Goal: Task Accomplishment & Management: Use online tool/utility

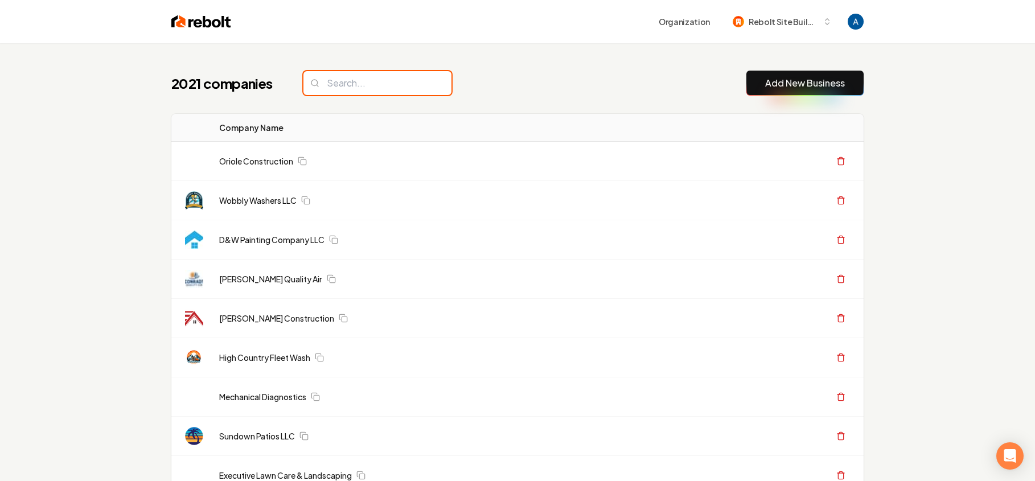
click at [339, 86] on input "search" at bounding box center [377, 83] width 148 height 24
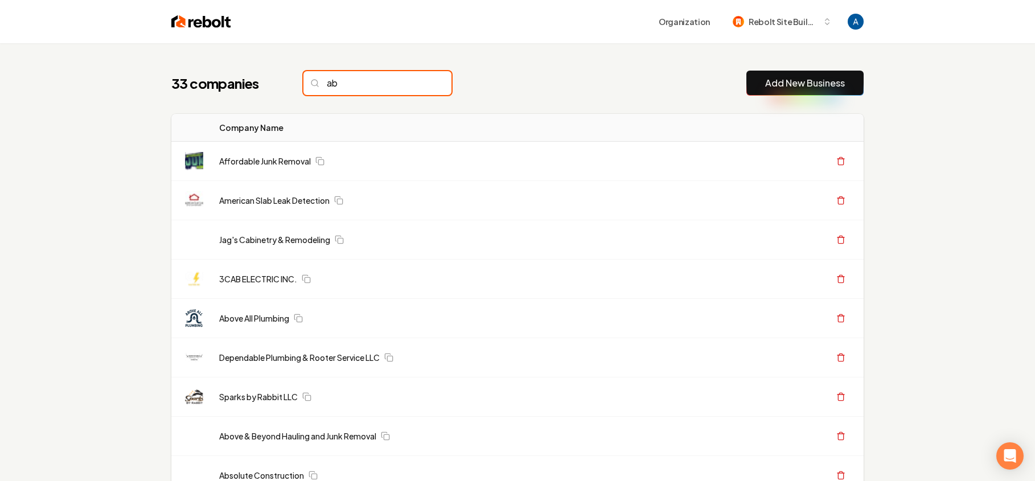
type input "a"
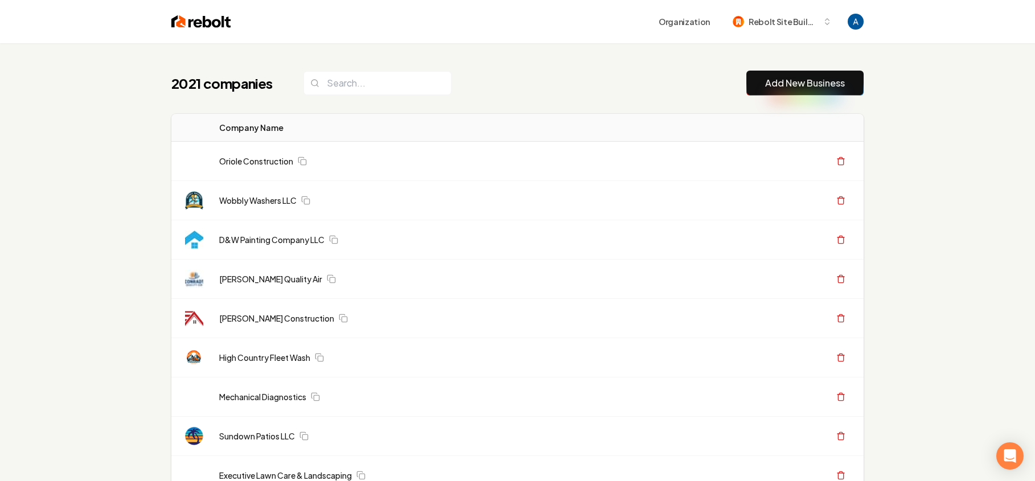
click at [507, 85] on div "2021 companies Add New Business" at bounding box center [517, 83] width 692 height 25
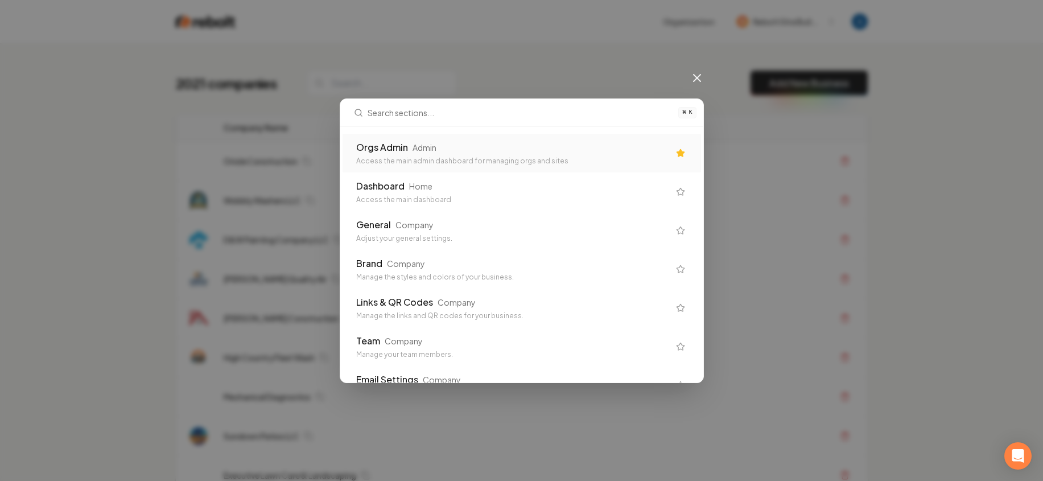
click at [472, 145] on div "Orgs Admin Admin" at bounding box center [512, 148] width 313 height 14
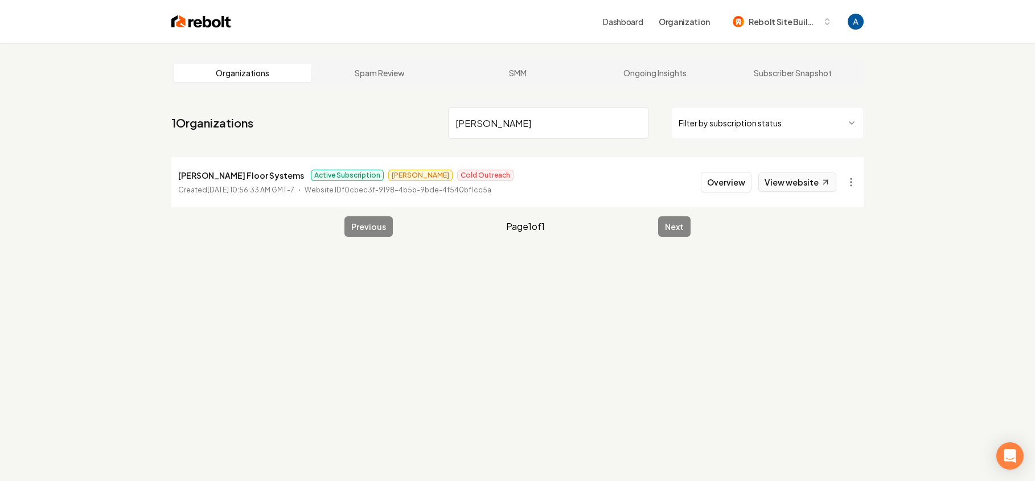
type input "[PERSON_NAME]"
click at [796, 189] on link "View website" at bounding box center [797, 181] width 78 height 19
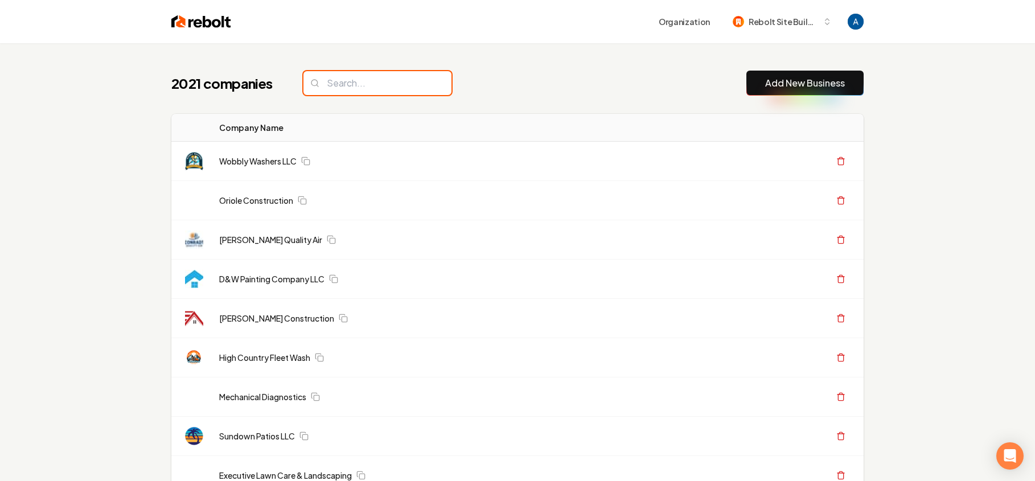
click at [349, 78] on input "search" at bounding box center [377, 83] width 148 height 24
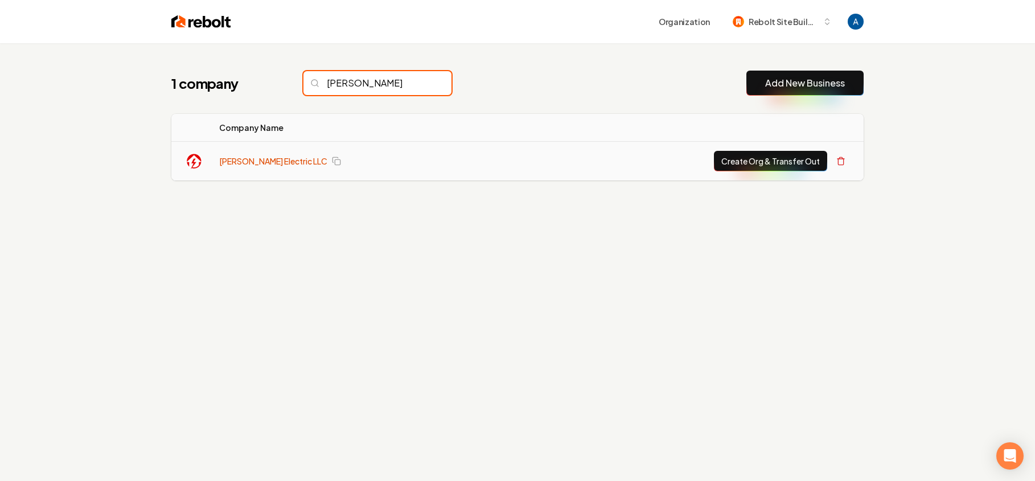
type input "cambron"
click at [263, 161] on link "[PERSON_NAME] Electric LLC" at bounding box center [273, 160] width 108 height 11
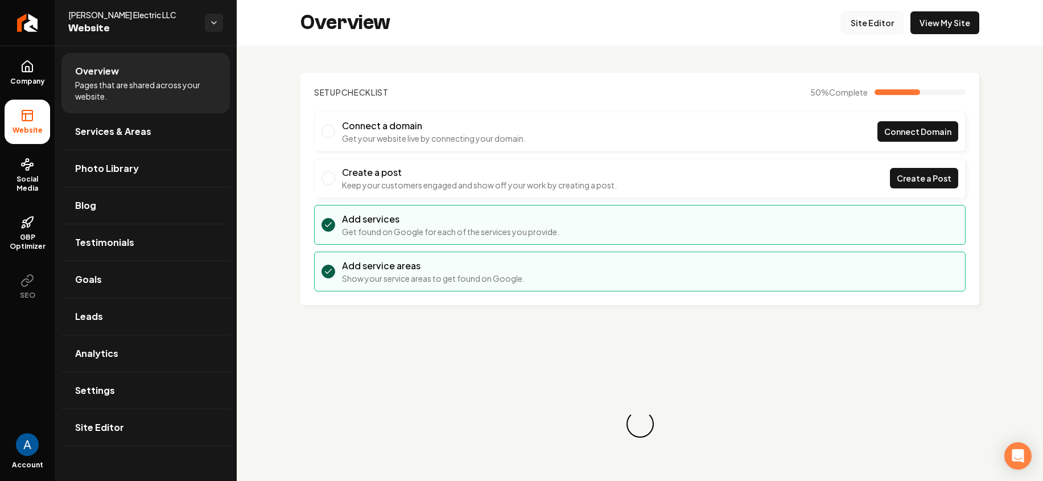
click at [866, 27] on link "Site Editor" at bounding box center [872, 22] width 63 height 23
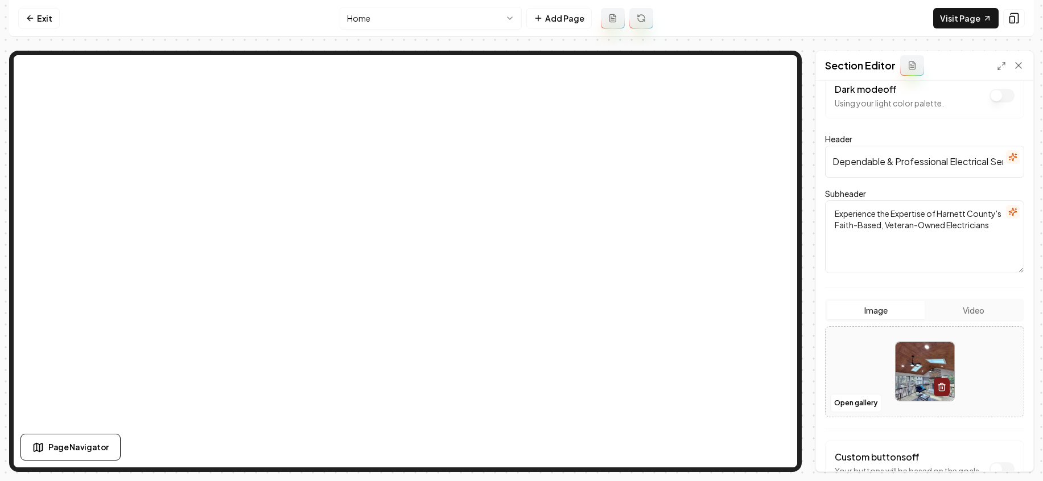
scroll to position [107, 0]
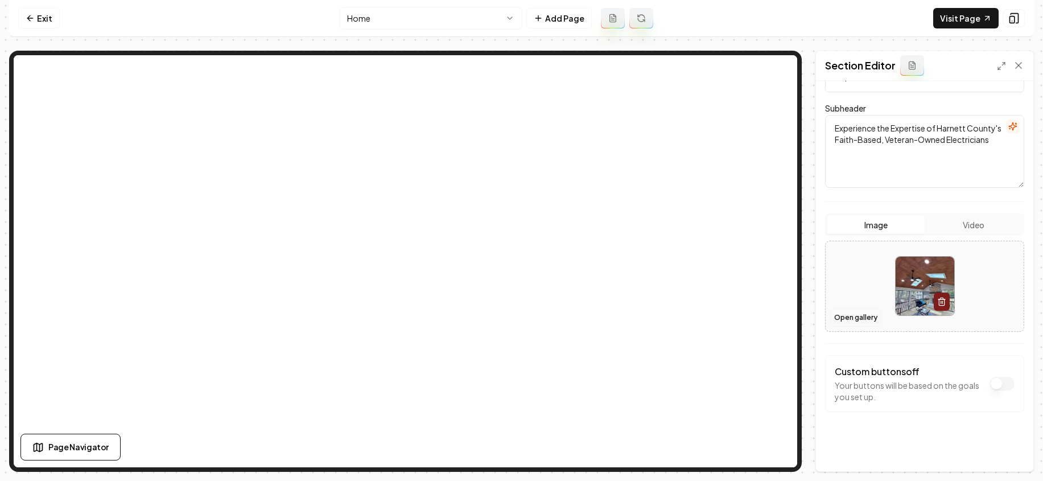
click at [846, 316] on button "Open gallery" at bounding box center [855, 317] width 51 height 18
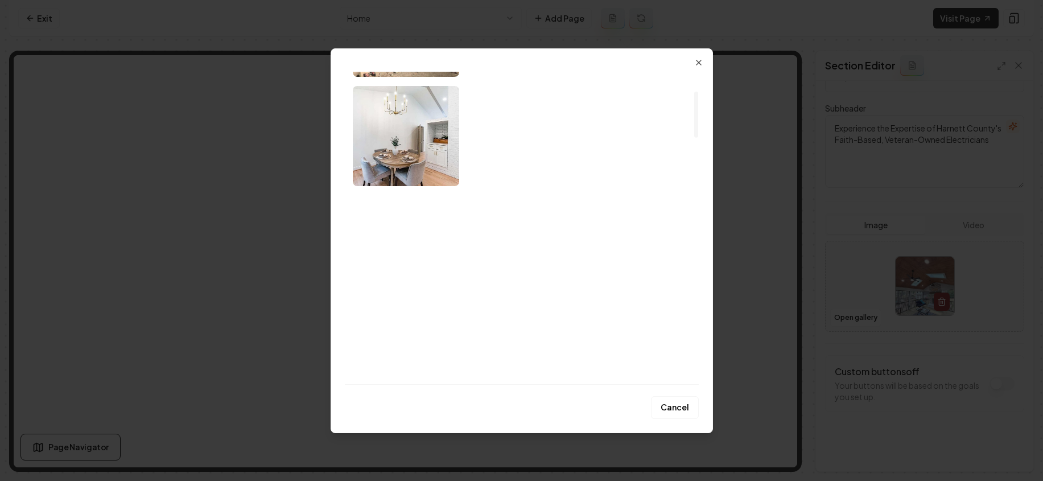
scroll to position [129, 0]
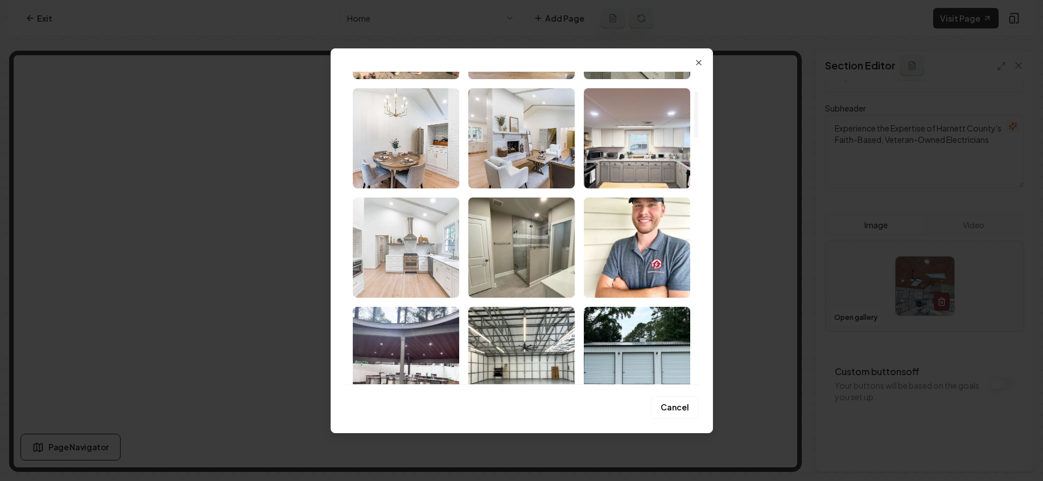
click at [421, 237] on img "Select image image_689f9d7e5c7cd75eb858b7bb.jpeg" at bounding box center [406, 247] width 106 height 100
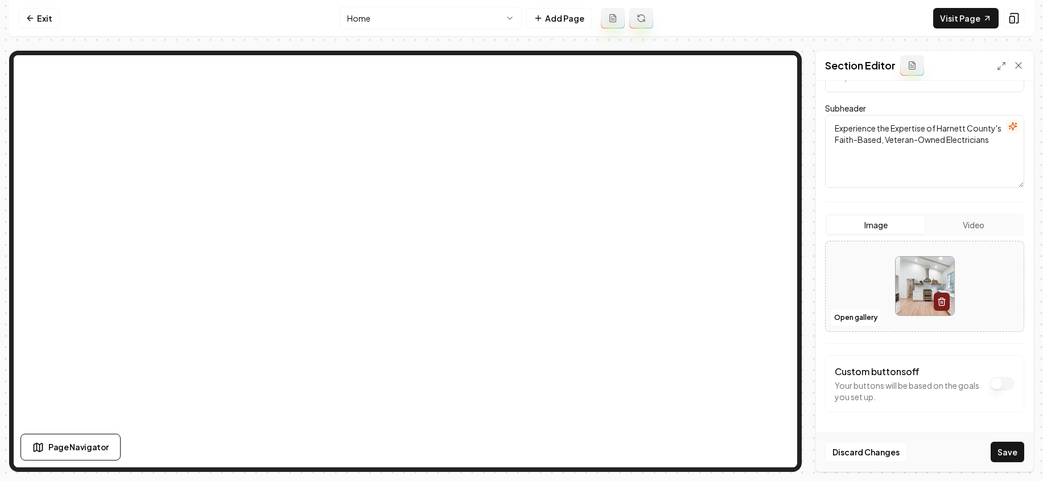
click at [1011, 463] on div "Discard Changes Save" at bounding box center [924, 451] width 217 height 39
click at [1010, 458] on button "Save" at bounding box center [1008, 452] width 34 height 20
click at [840, 316] on button "Open gallery" at bounding box center [855, 317] width 51 height 18
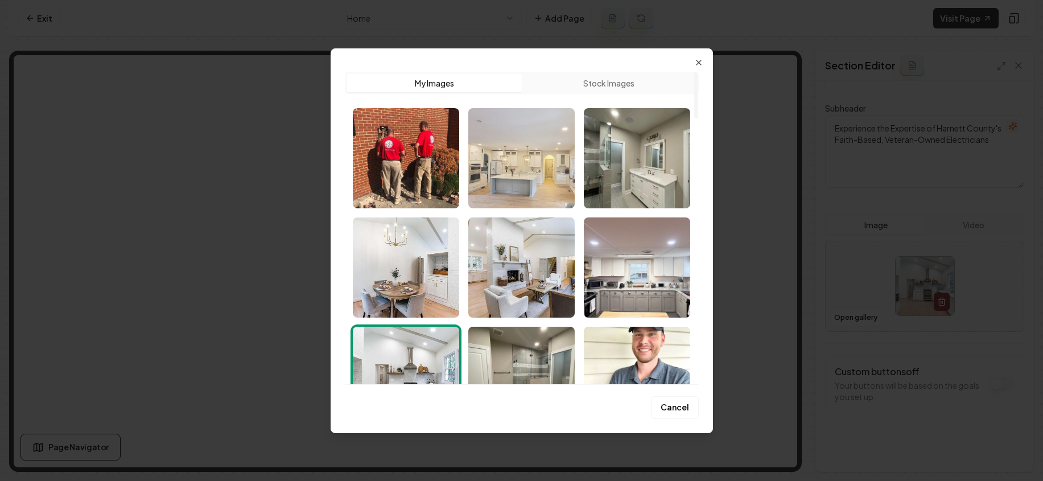
click at [525, 155] on img "Select image image_689f9d7e5c7cd75eb858b6f7.jpeg" at bounding box center [521, 158] width 106 height 100
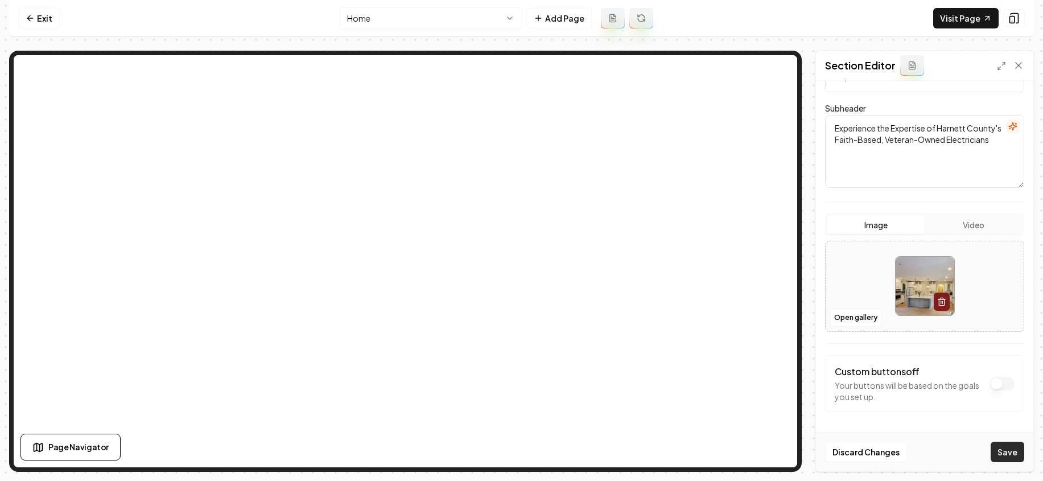
click at [1009, 456] on button "Save" at bounding box center [1008, 452] width 34 height 20
click at [847, 315] on button "Open gallery" at bounding box center [855, 317] width 51 height 18
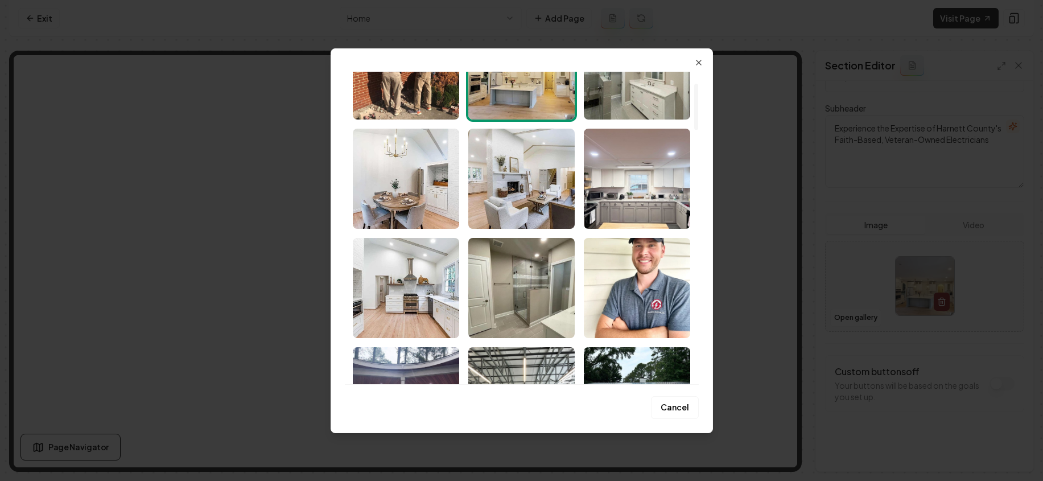
scroll to position [104, 0]
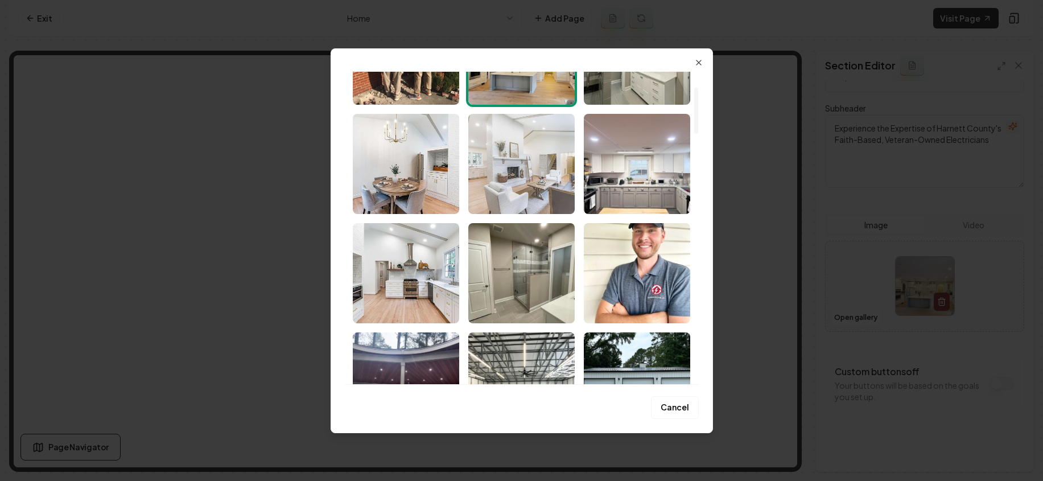
click at [519, 185] on img "Select image image_689f9d7e5c7cd75eb858b75f.jpeg" at bounding box center [521, 164] width 106 height 100
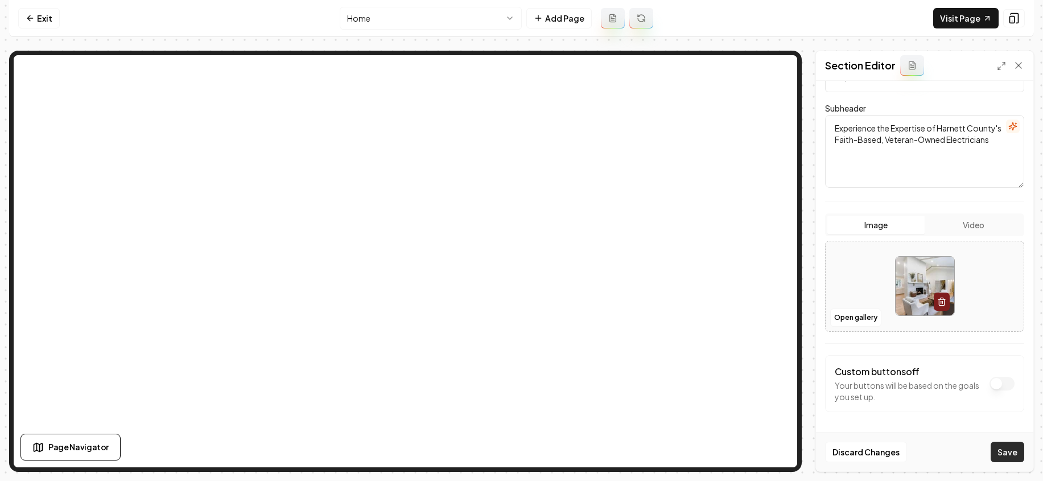
click at [1012, 452] on button "Save" at bounding box center [1008, 452] width 34 height 20
click at [862, 323] on button "Open gallery" at bounding box center [855, 317] width 51 height 18
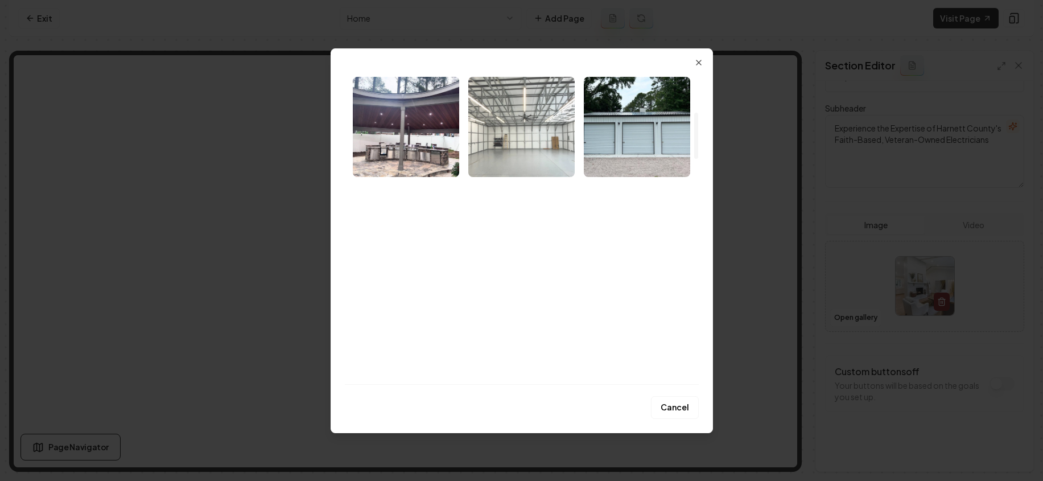
scroll to position [364, 0]
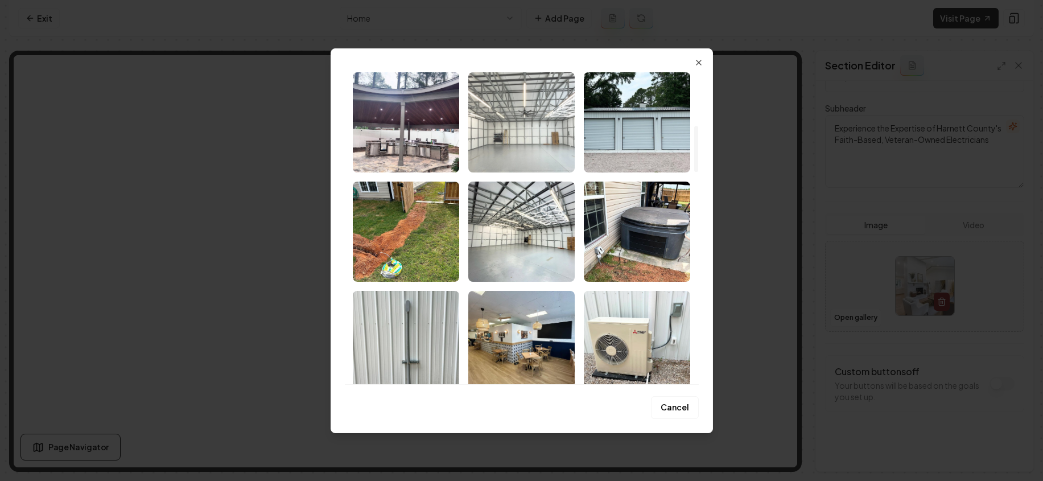
click at [524, 233] on img "Select image image_689f9a475c7cd75eb8469211.jpeg" at bounding box center [521, 232] width 106 height 100
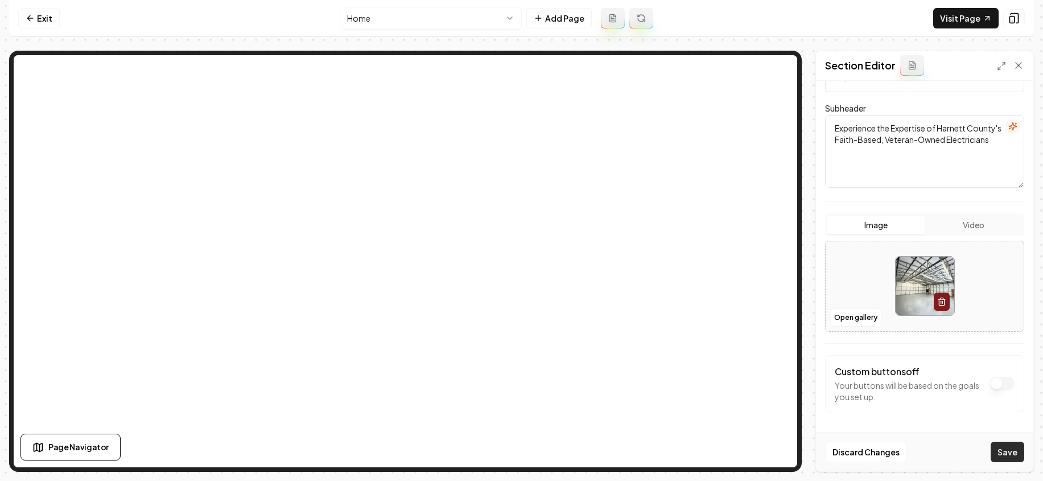
click at [1012, 444] on button "Save" at bounding box center [1008, 452] width 34 height 20
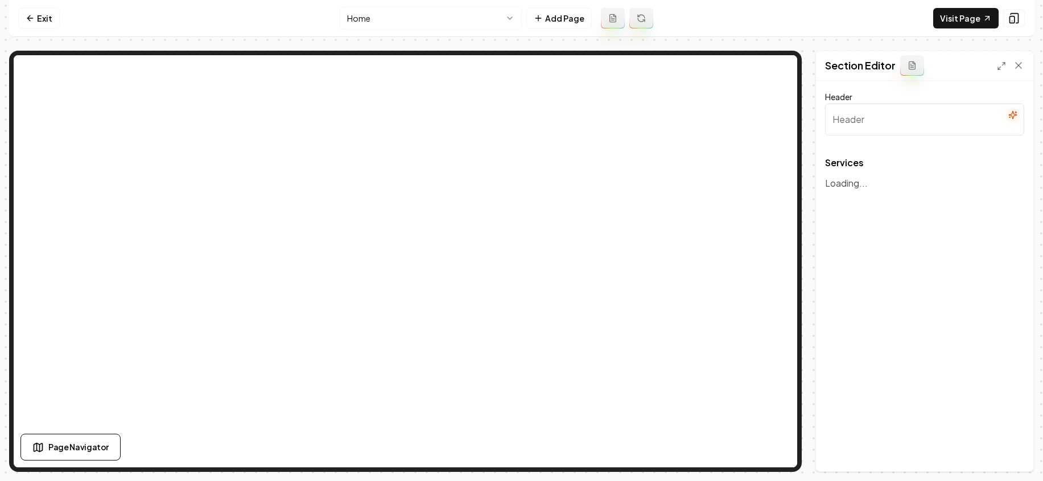
type input "Our Professional Electrical Services"
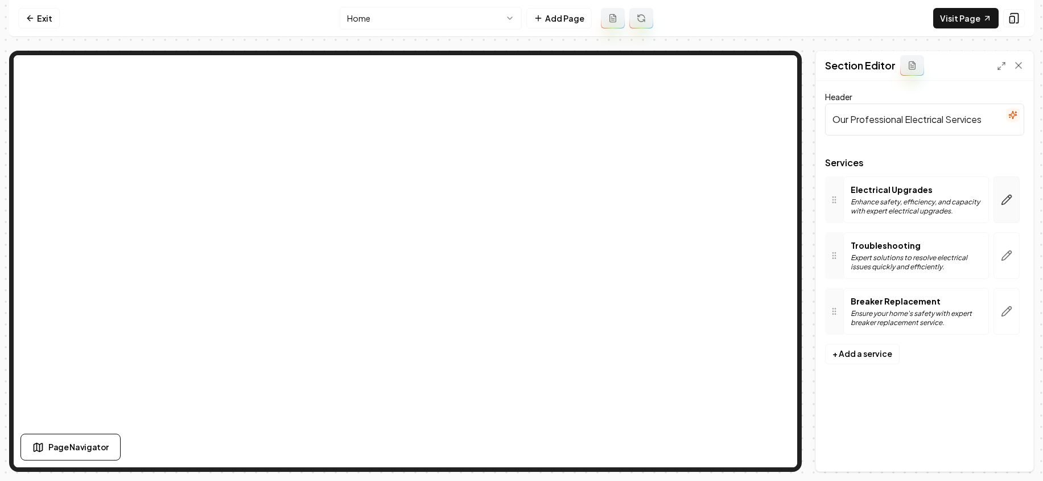
click at [1006, 205] on icon "button" at bounding box center [1006, 199] width 11 height 11
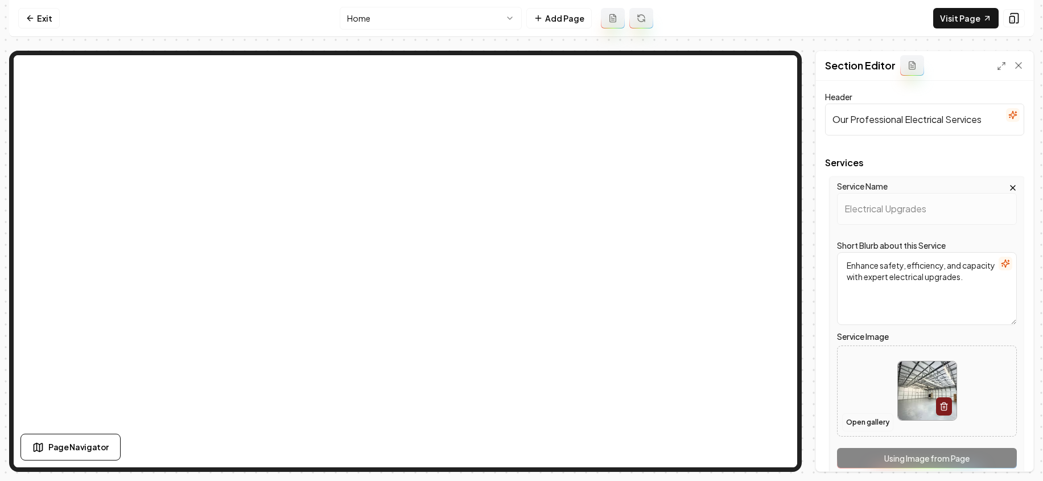
click at [869, 425] on button "Open gallery" at bounding box center [867, 422] width 51 height 18
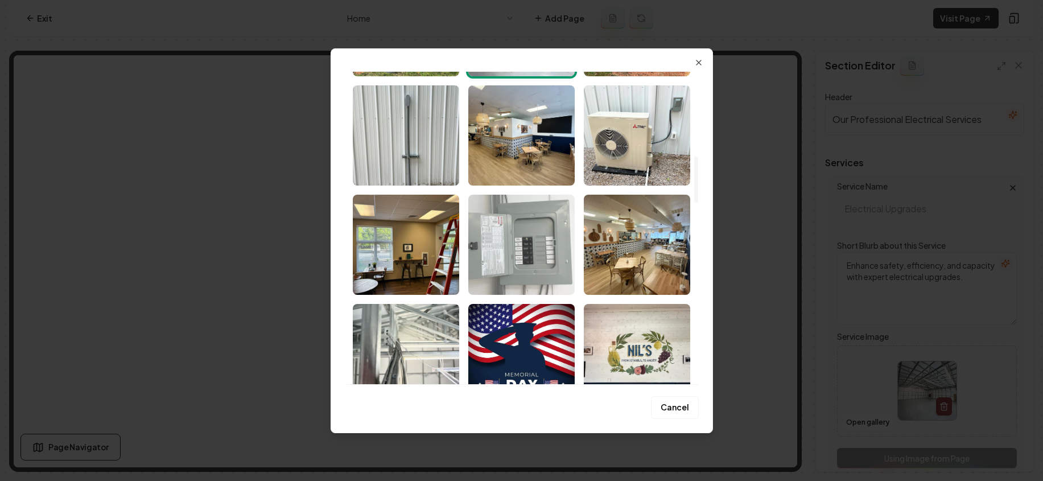
scroll to position [571, 0]
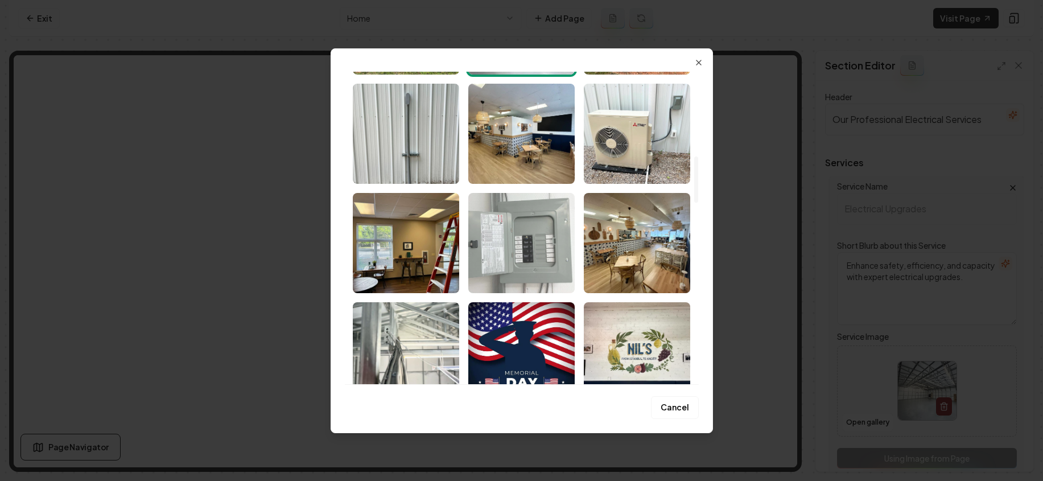
click at [516, 231] on img "Select image image_689f9a465c7cd75eb846906b.jpeg" at bounding box center [521, 243] width 106 height 100
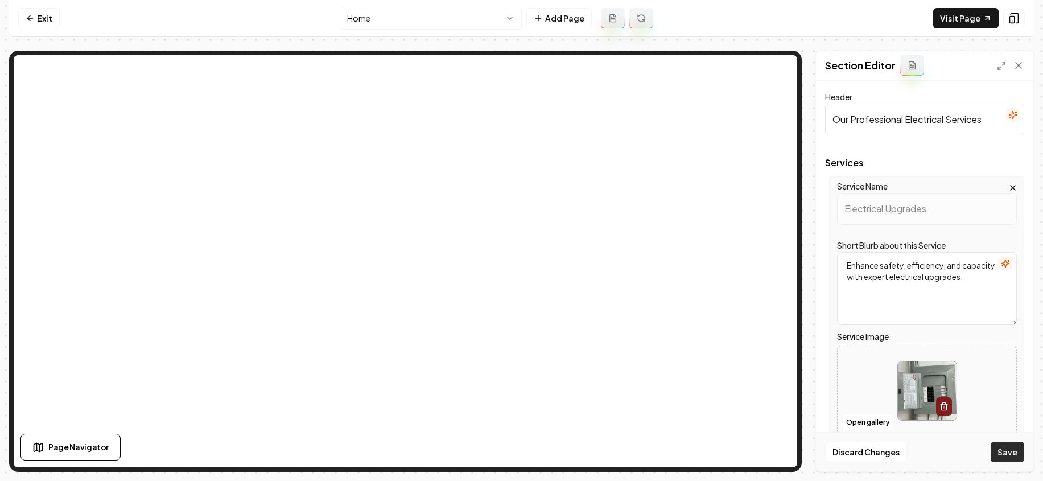
click at [1003, 447] on button "Save" at bounding box center [1008, 452] width 34 height 20
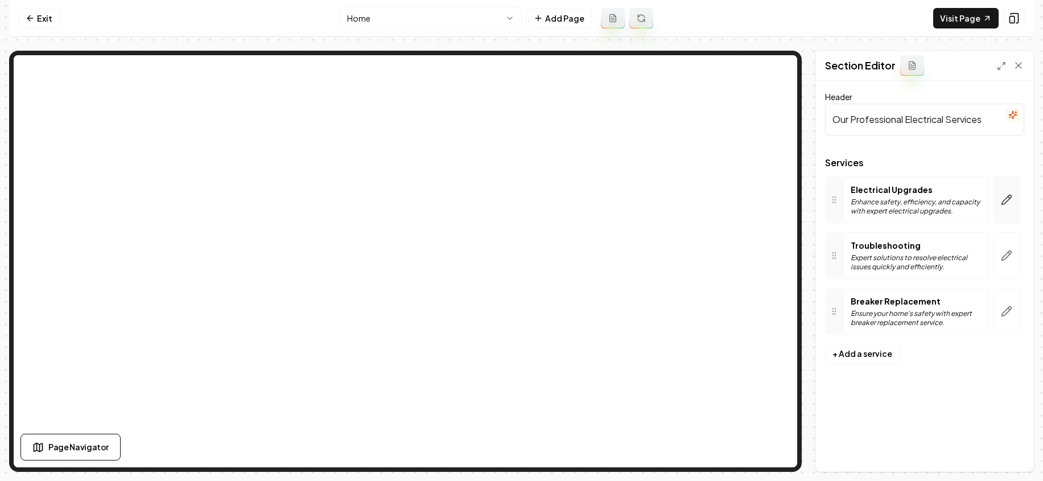
click at [1008, 200] on icon "button" at bounding box center [1007, 200] width 10 height 10
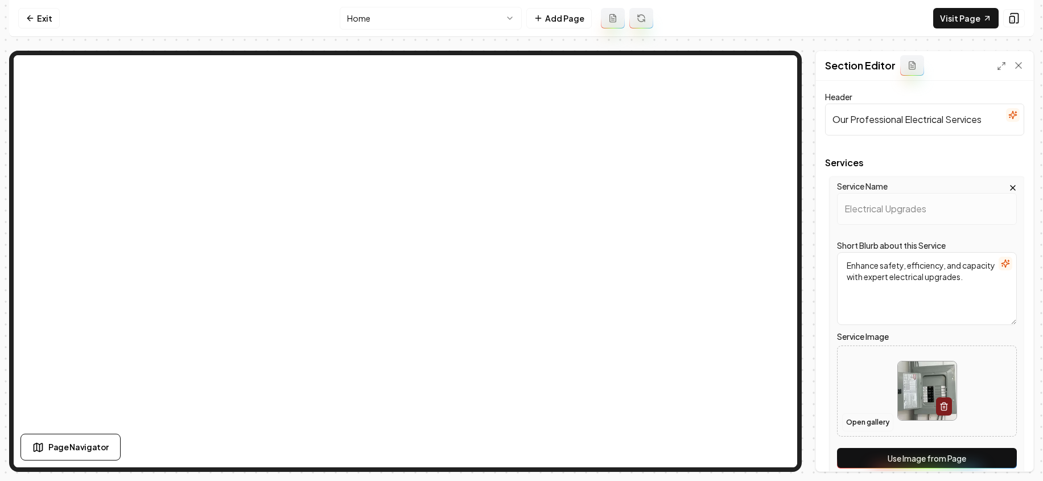
click at [875, 422] on button "Open gallery" at bounding box center [867, 422] width 51 height 18
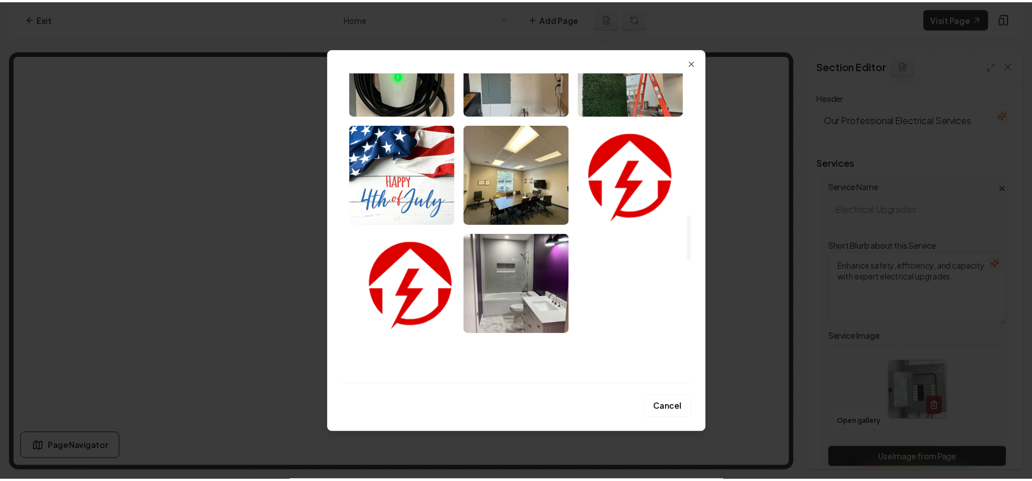
scroll to position [1196, 0]
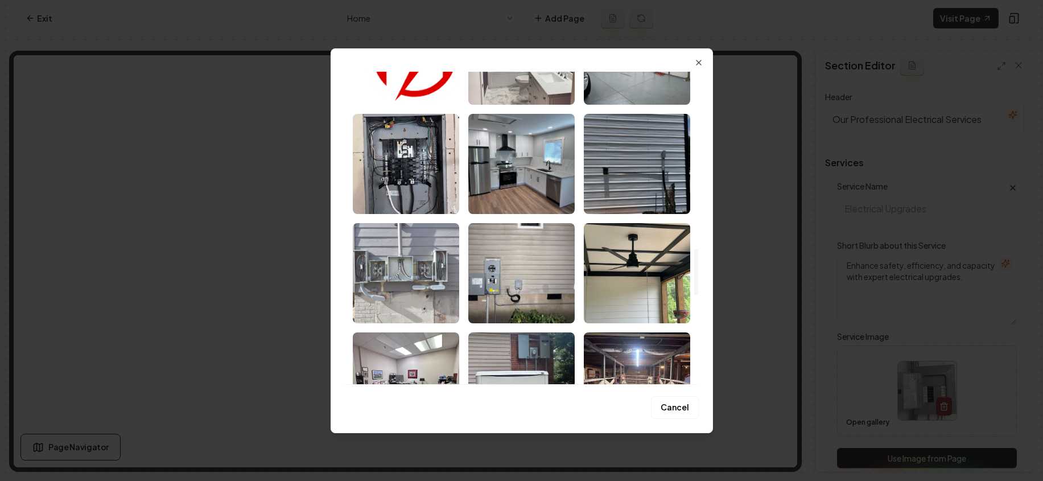
click at [390, 262] on img "Select image image_689f98325c7cd75eb83ab4e9.jpeg" at bounding box center [406, 273] width 106 height 100
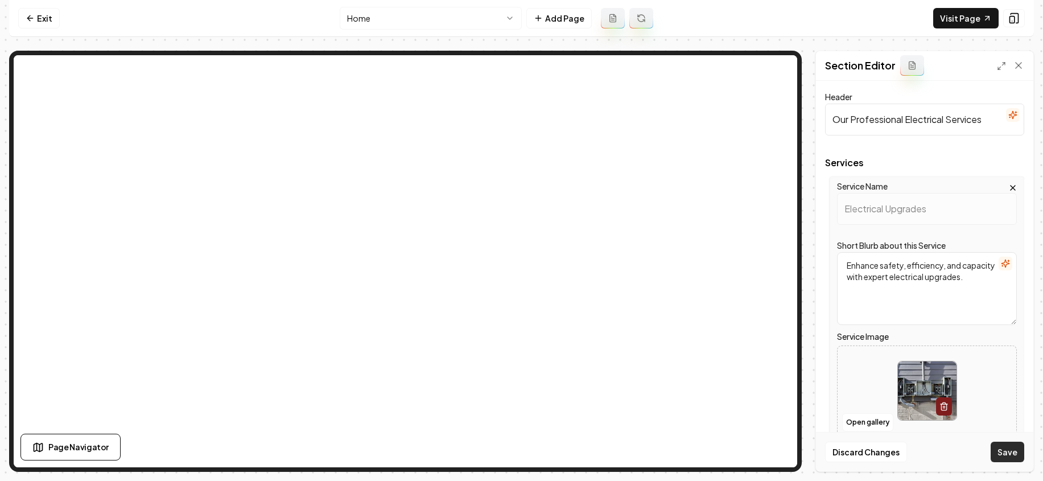
click at [1000, 448] on button "Save" at bounding box center [1008, 452] width 34 height 20
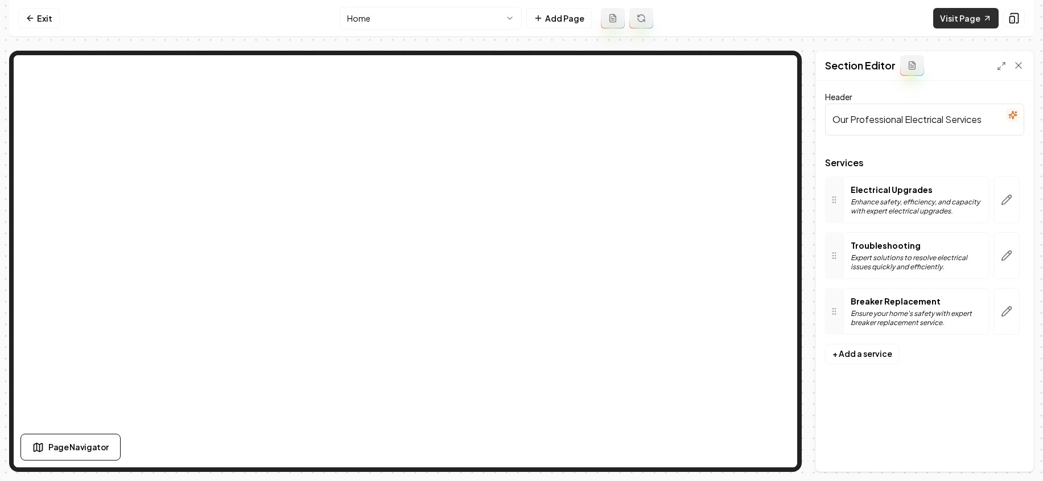
click at [950, 17] on link "Visit Page" at bounding box center [965, 18] width 65 height 20
